Goal: Task Accomplishment & Management: Manage account settings

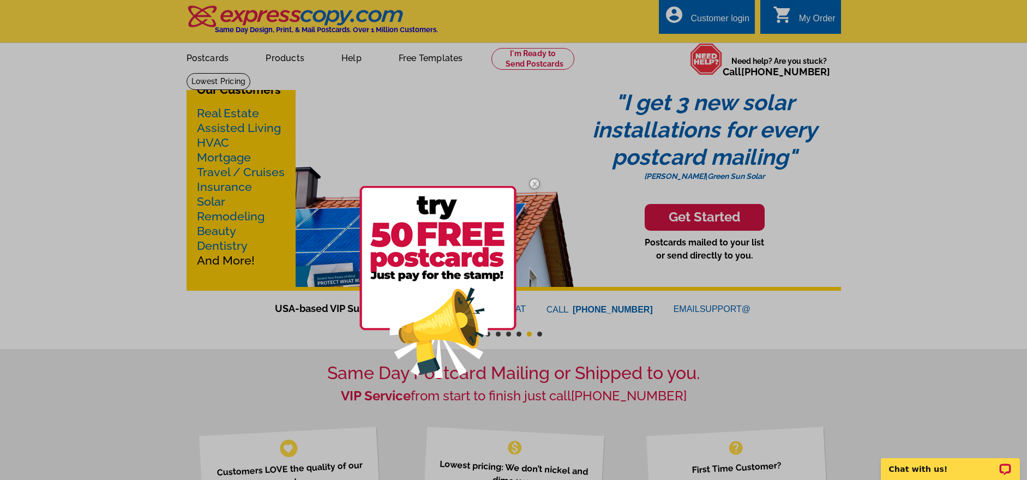
click at [721, 17] on div at bounding box center [513, 240] width 1027 height 480
click at [727, 16] on div at bounding box center [513, 240] width 1027 height 480
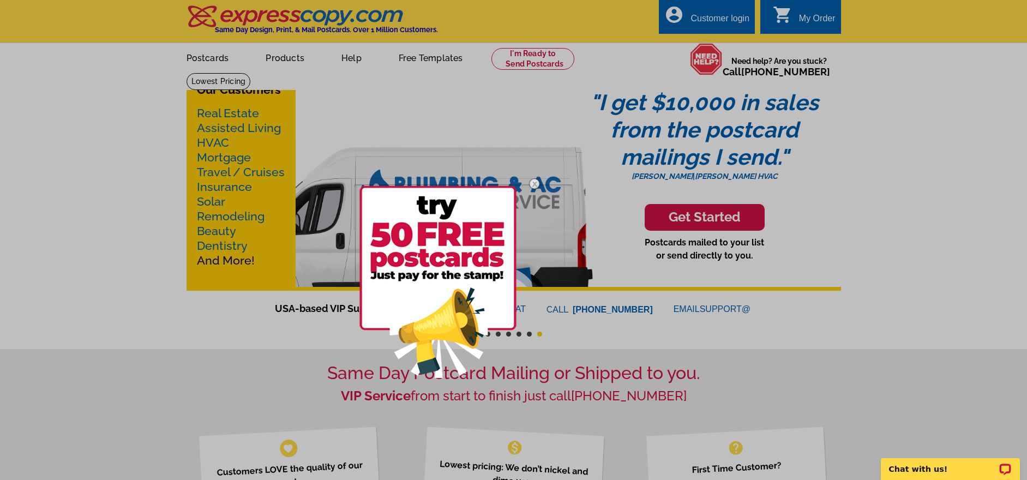
click at [894, 125] on div at bounding box center [513, 240] width 1027 height 480
click at [709, 26] on div at bounding box center [513, 240] width 1027 height 480
click at [697, 15] on div at bounding box center [513, 240] width 1027 height 480
drag, startPoint x: 706, startPoint y: 19, endPoint x: 719, endPoint y: 21, distance: 13.9
click at [706, 19] on div at bounding box center [513, 240] width 1027 height 480
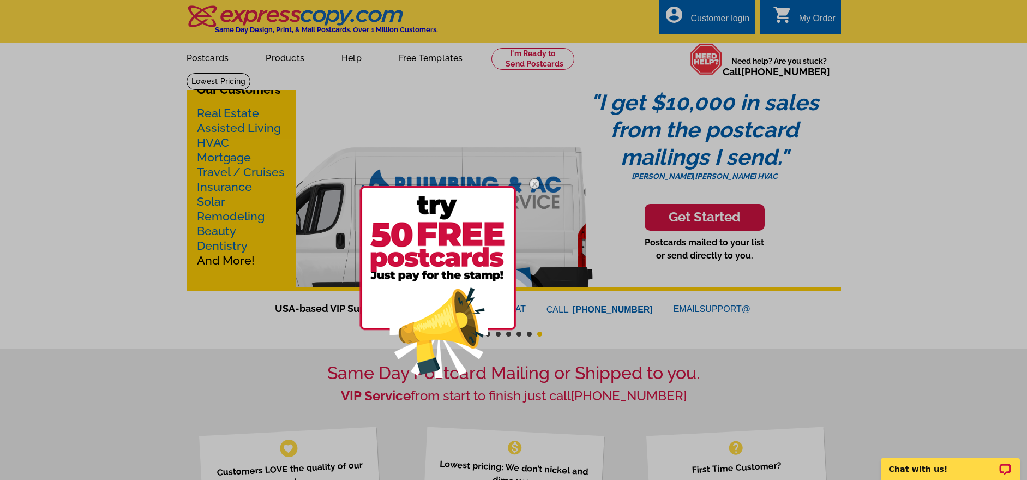
click at [804, 16] on div at bounding box center [513, 240] width 1027 height 480
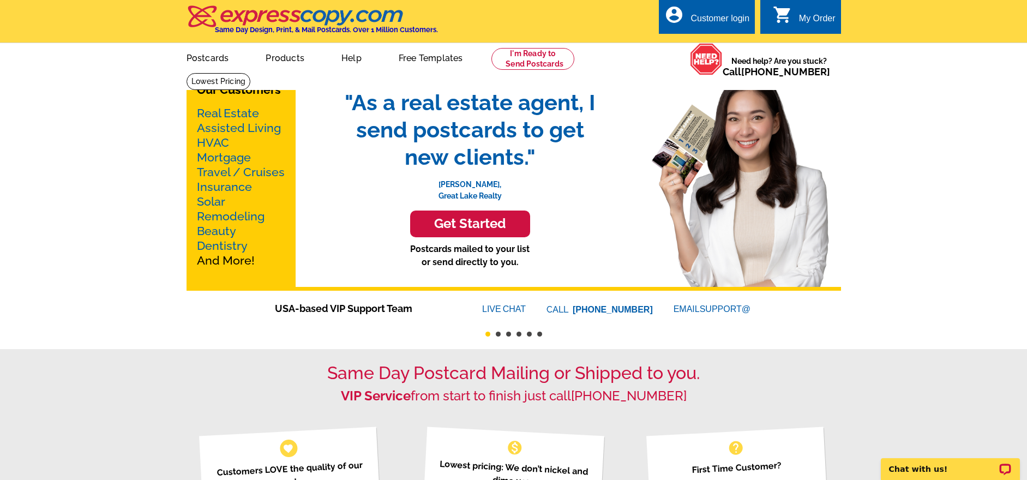
click at [709, 12] on link "account_circle Customer login" at bounding box center [706, 19] width 85 height 14
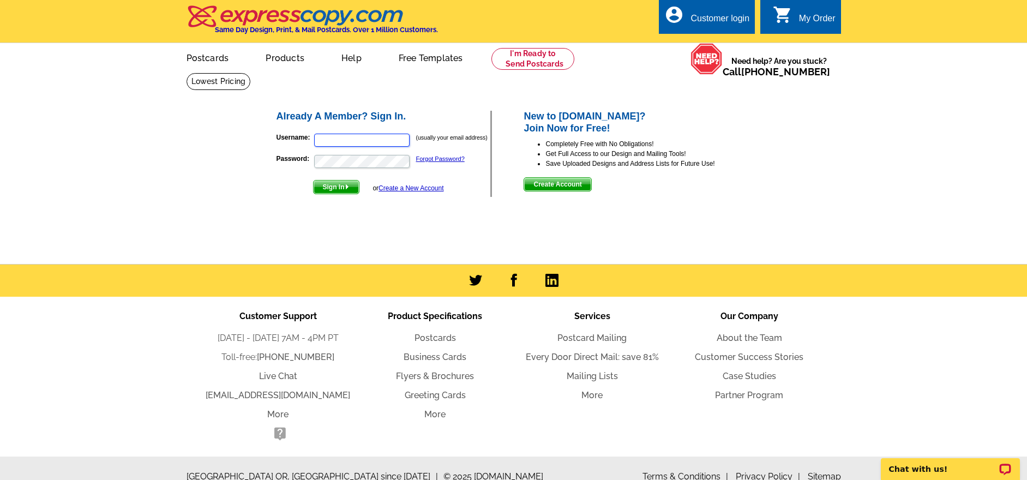
type input "sales@nfldwifi.net"
click at [331, 187] on span "Sign In" at bounding box center [336, 186] width 45 height 13
